Goal: Complete application form

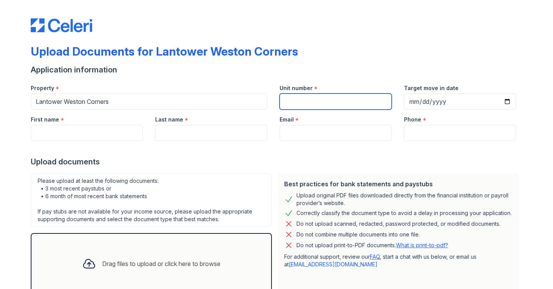
click at [292, 99] on input "Unit number" at bounding box center [335, 102] width 112 height 16
type input "2304"
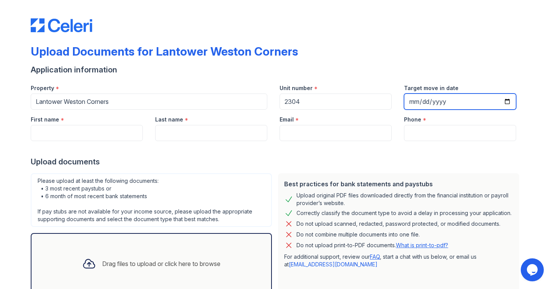
click at [462, 99] on input "Target move in date" at bounding box center [460, 102] width 112 height 16
type input "0001-09-30"
type input "2000-09-30"
type input "2025-09-30"
click at [102, 154] on div at bounding box center [276, 148] width 491 height 15
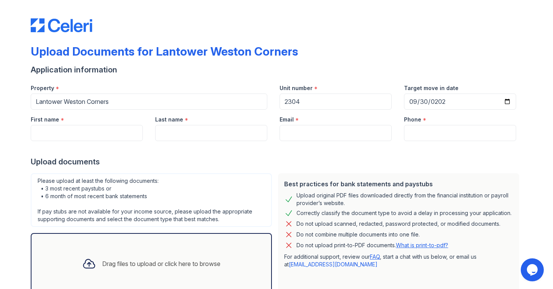
click at [99, 142] on div at bounding box center [276, 148] width 491 height 15
click at [98, 138] on input "First name" at bounding box center [87, 133] width 112 height 16
type input "Alyssa"
type input "Mitchell"
type input "mitchella129@gmail.com"
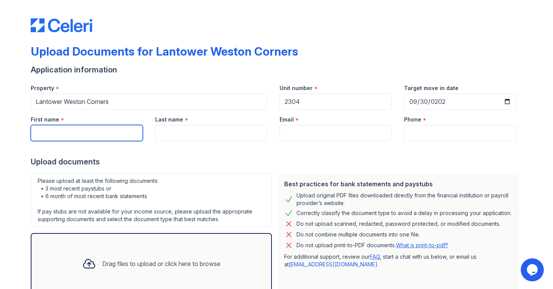
type input "9199091844"
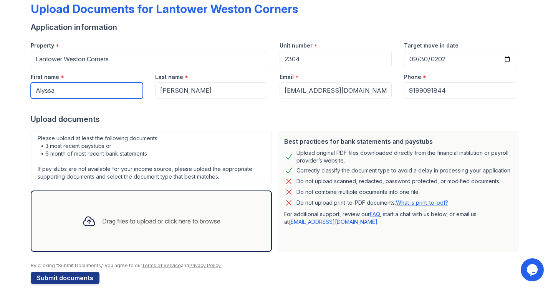
scroll to position [43, 0]
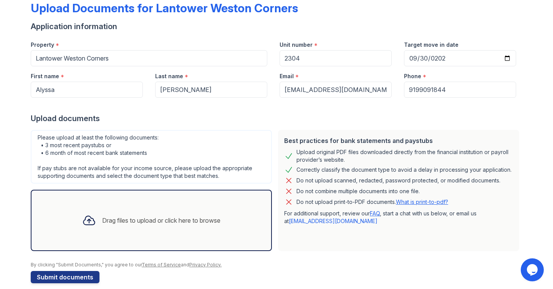
click at [92, 223] on icon at bounding box center [88, 220] width 11 height 9
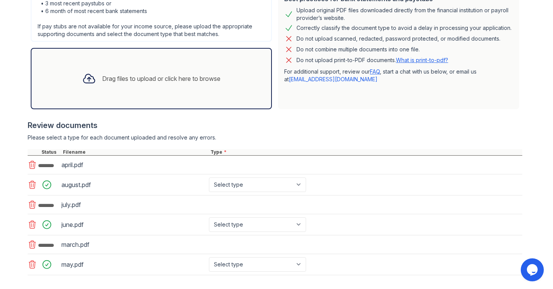
scroll to position [231, 0]
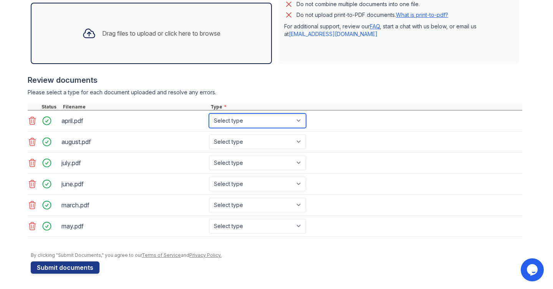
click at [239, 124] on select "Select type Paystub Bank Statement Offer Letter Tax Documents Benefit Award Let…" at bounding box center [257, 121] width 97 height 15
select select "bank_statement"
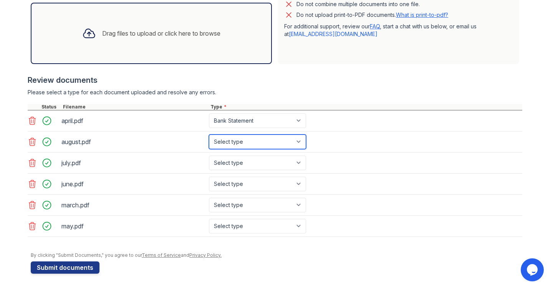
click at [240, 145] on select "Select type Paystub Bank Statement Offer Letter Tax Documents Benefit Award Let…" at bounding box center [257, 142] width 97 height 15
select select "bank_statement"
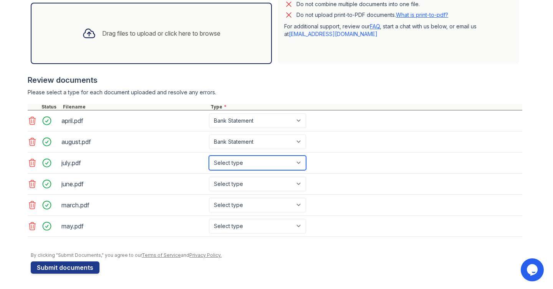
click at [241, 164] on select "Select type Paystub Bank Statement Offer Letter Tax Documents Benefit Award Let…" at bounding box center [257, 163] width 97 height 15
select select "bank_statement"
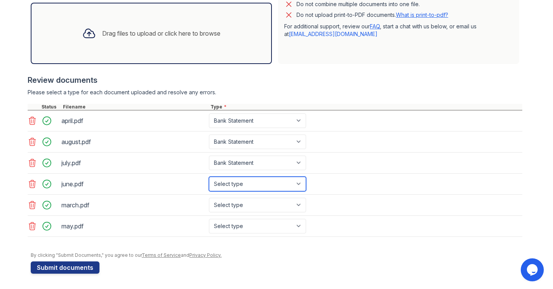
click at [242, 184] on select "Select type Paystub Bank Statement Offer Letter Tax Documents Benefit Award Let…" at bounding box center [257, 184] width 97 height 15
select select "bank_statement"
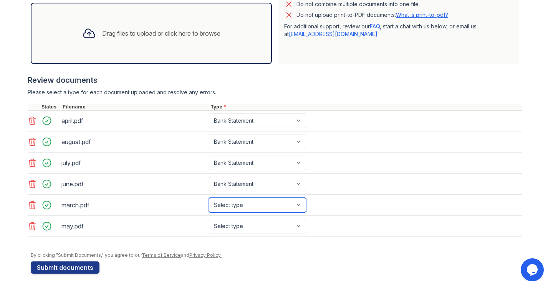
drag, startPoint x: 241, startPoint y: 164, endPoint x: 245, endPoint y: 200, distance: 37.1
click at [245, 200] on select "Select type Paystub Bank Statement Offer Letter Tax Documents Benefit Award Let…" at bounding box center [257, 205] width 97 height 15
click at [239, 203] on select "Select type Paystub Bank Statement Offer Letter Tax Documents Benefit Award Let…" at bounding box center [257, 205] width 97 height 15
select select "bank_statement"
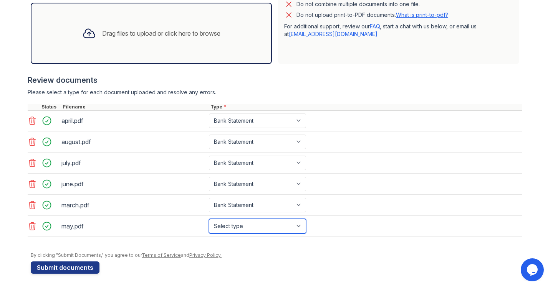
click at [239, 226] on select "Select type Paystub Bank Statement Offer Letter Tax Documents Benefit Award Let…" at bounding box center [257, 226] width 97 height 15
select select "bank_statement"
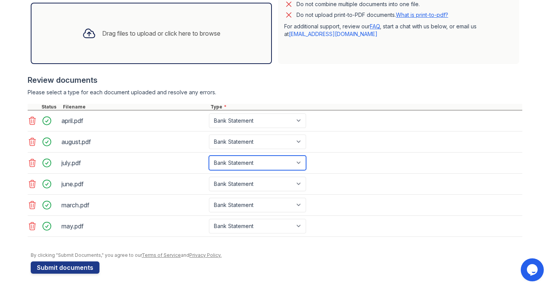
click at [226, 156] on select "Select type Paystub Bank Statement Offer Letter Tax Documents Benefit Award Let…" at bounding box center [257, 163] width 97 height 15
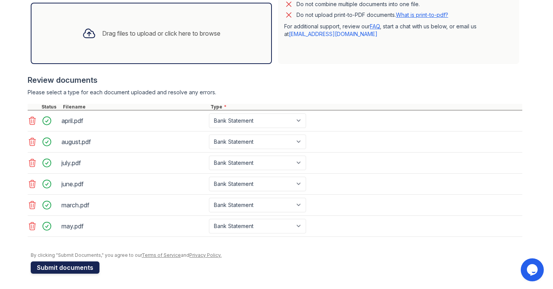
click at [86, 267] on button "Submit documents" at bounding box center [65, 268] width 69 height 12
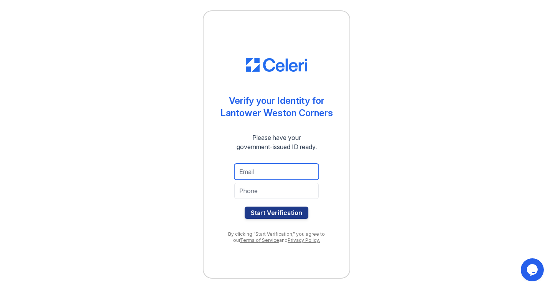
click at [241, 176] on input "email" at bounding box center [276, 172] width 84 height 16
type input "mitchella129@gmail.com"
click at [279, 195] on input "tel" at bounding box center [276, 191] width 84 height 16
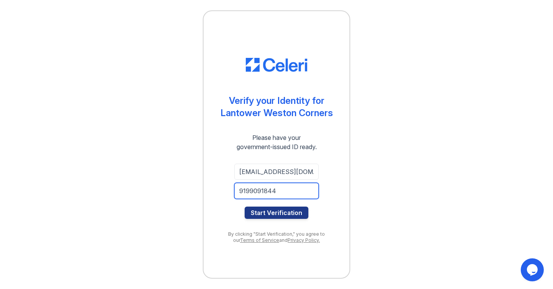
type input "9199091844"
click at [244, 207] on button "Start Verification" at bounding box center [276, 213] width 64 height 12
